Goal: Task Accomplishment & Management: Manage account settings

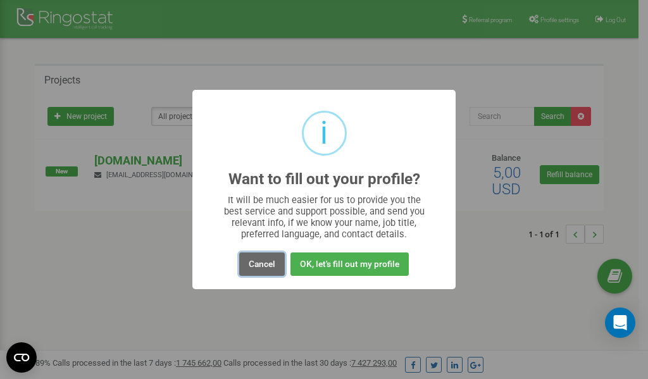
click at [263, 267] on button "Cancel" at bounding box center [262, 264] width 46 height 23
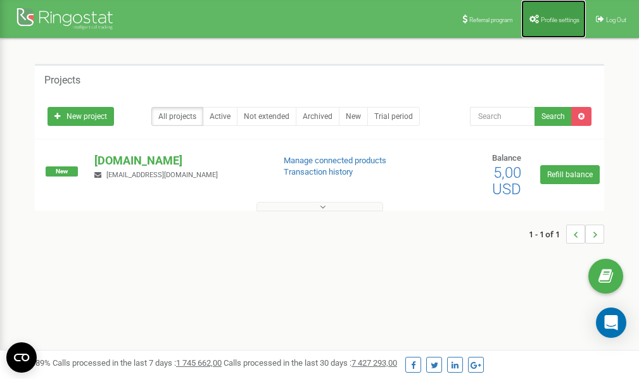
click at [548, 16] on span "Profile settings" at bounding box center [560, 19] width 39 height 7
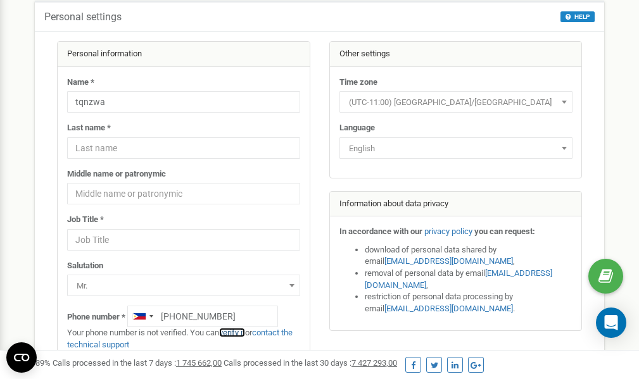
click at [237, 332] on link "verify it" at bounding box center [232, 332] width 26 height 9
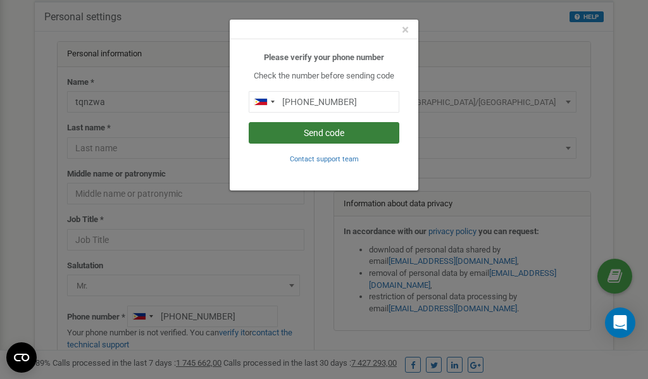
click at [308, 129] on button "Send code" at bounding box center [324, 133] width 151 height 22
